Goal: Task Accomplishment & Management: Manage account settings

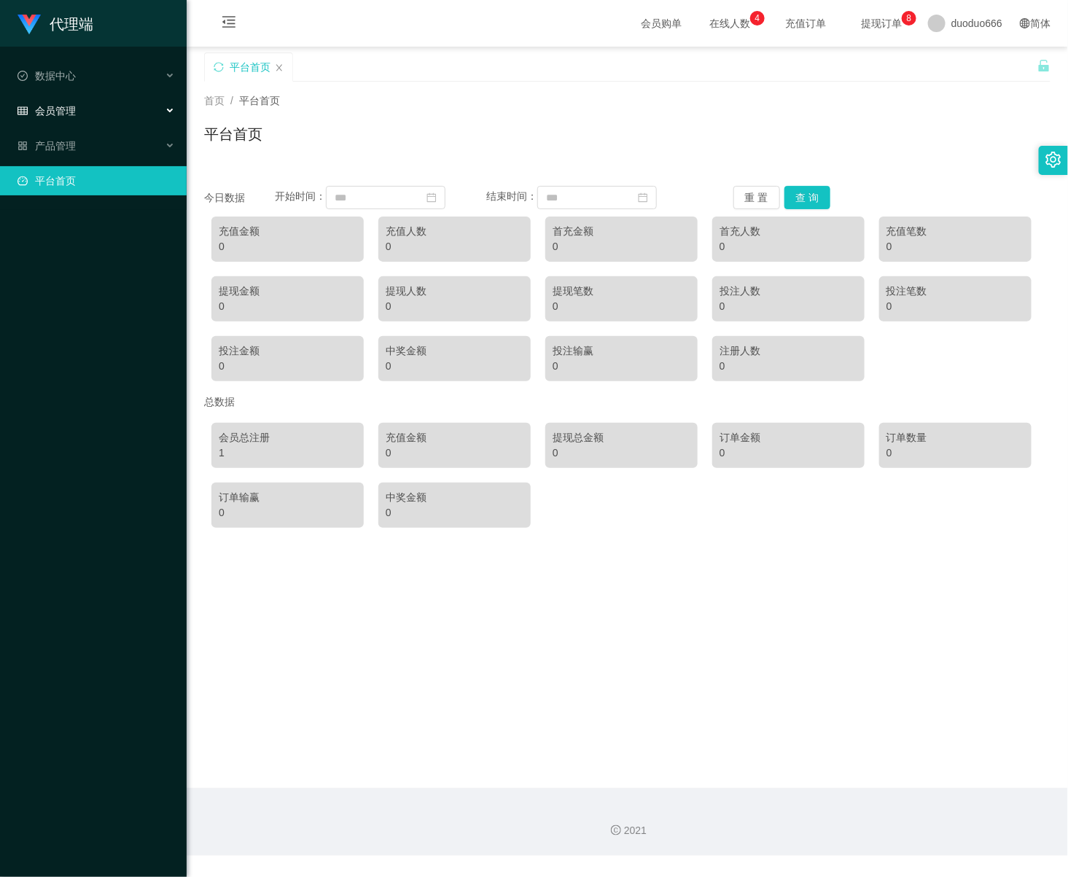
click at [84, 97] on div "会员管理" at bounding box center [93, 110] width 187 height 29
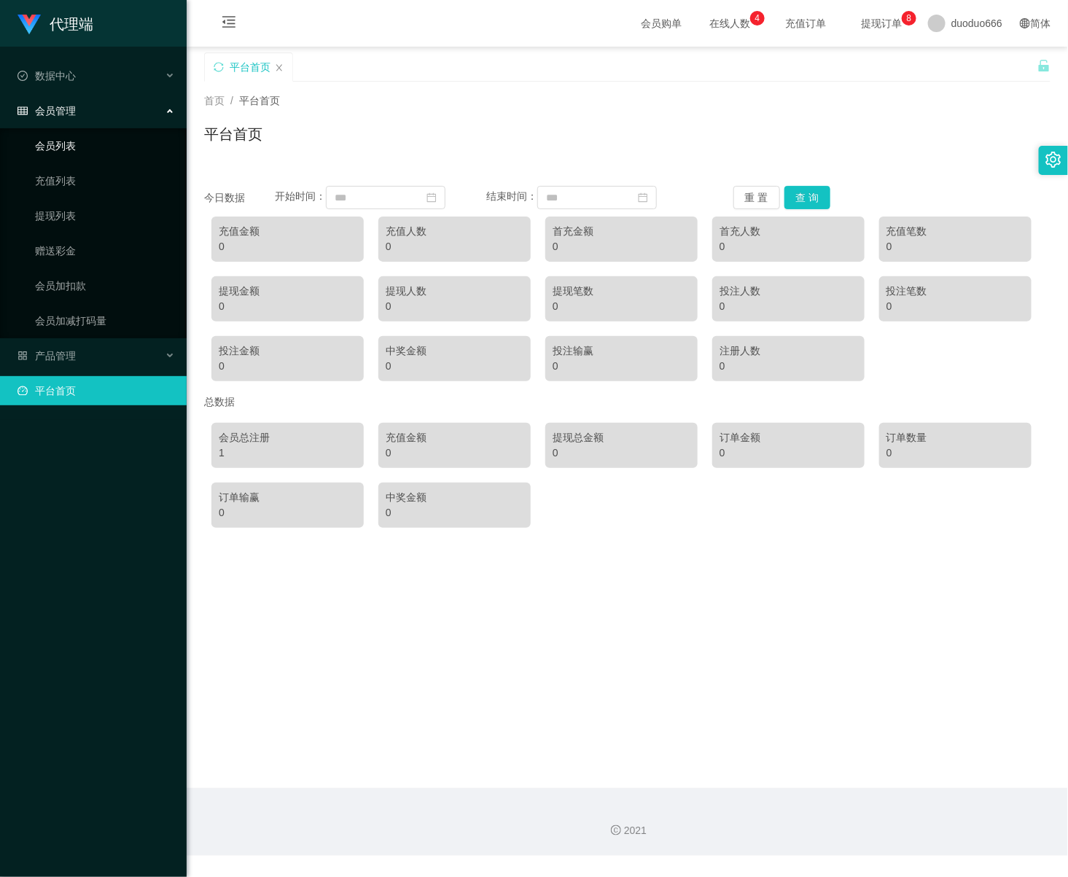
drag, startPoint x: 73, startPoint y: 145, endPoint x: 192, endPoint y: 146, distance: 119.5
click at [73, 145] on link "会员列表" at bounding box center [105, 145] width 140 height 29
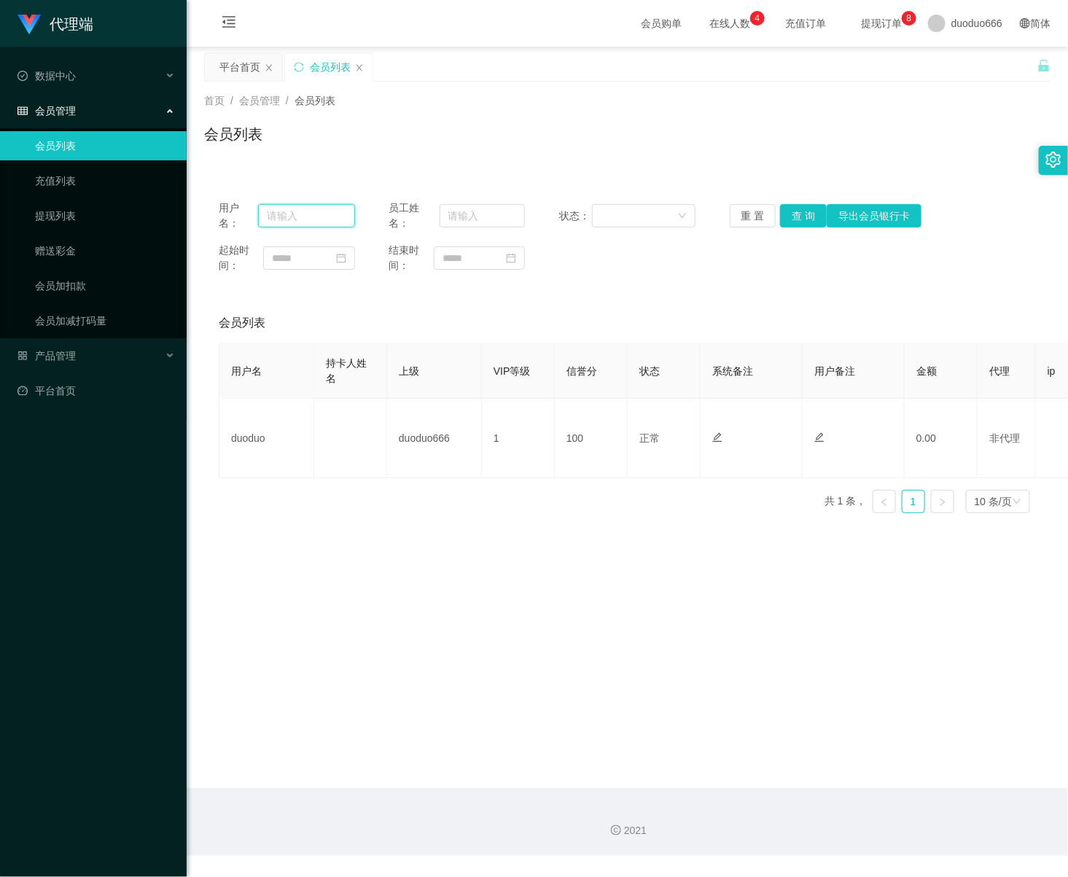
click at [310, 216] on input "text" at bounding box center [306, 215] width 97 height 23
paste input "HW270"
type input "HW270"
click at [802, 222] on button "查 询" at bounding box center [803, 215] width 47 height 23
click at [86, 249] on link "赠送彩金" at bounding box center [105, 250] width 140 height 29
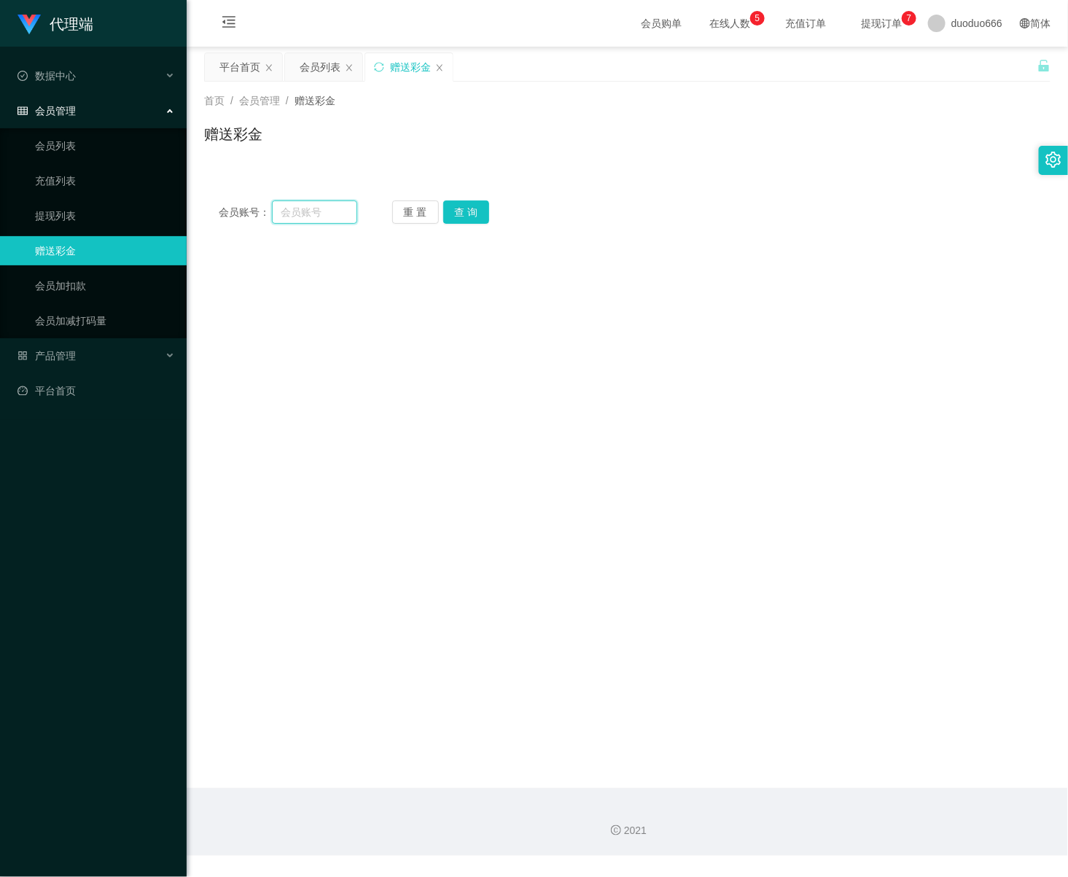
click at [308, 213] on input "text" at bounding box center [314, 211] width 85 height 23
paste input "97122401"
type input "97122401"
drag, startPoint x: 468, startPoint y: 210, endPoint x: 457, endPoint y: 256, distance: 47.2
click at [466, 210] on button "查 询" at bounding box center [466, 211] width 47 height 23
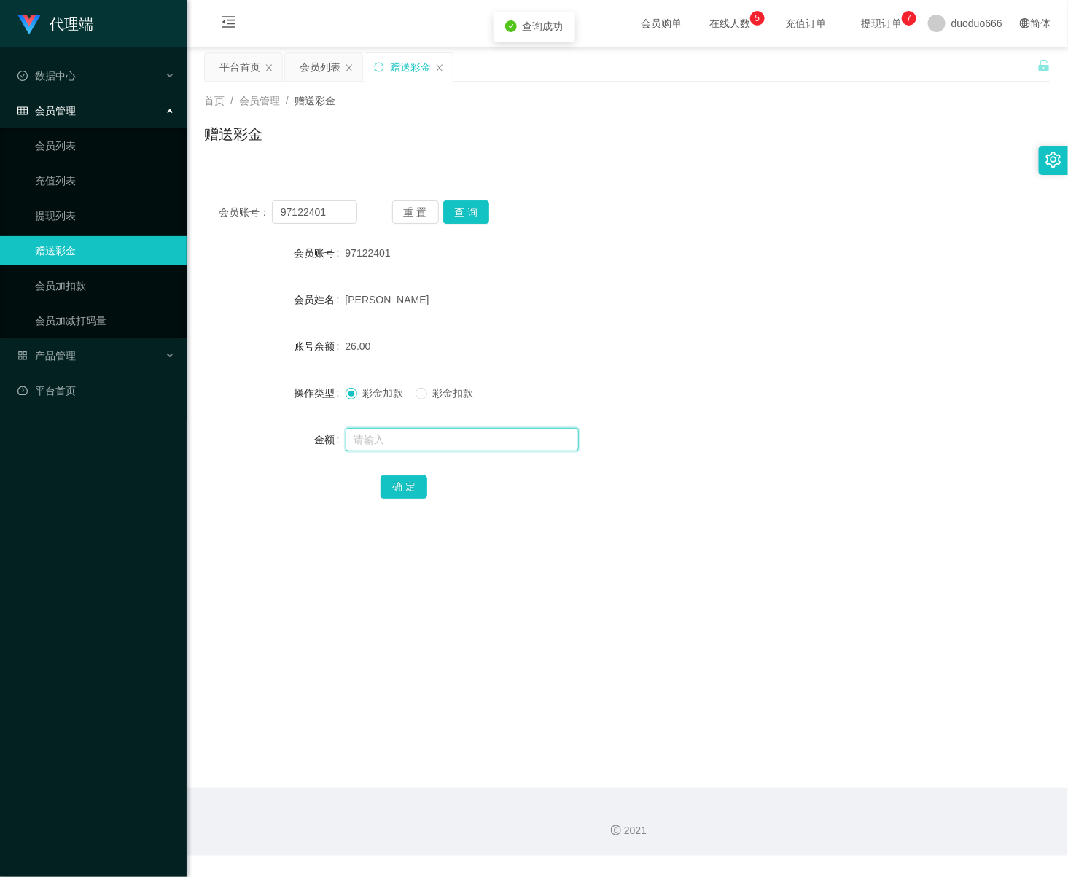
click at [372, 444] on input "text" at bounding box center [461, 439] width 233 height 23
type input "888"
drag, startPoint x: 407, startPoint y: 483, endPoint x: 396, endPoint y: 483, distance: 10.9
click at [407, 483] on button "确 定" at bounding box center [403, 486] width 47 height 23
